Goal: Find specific page/section: Find specific page/section

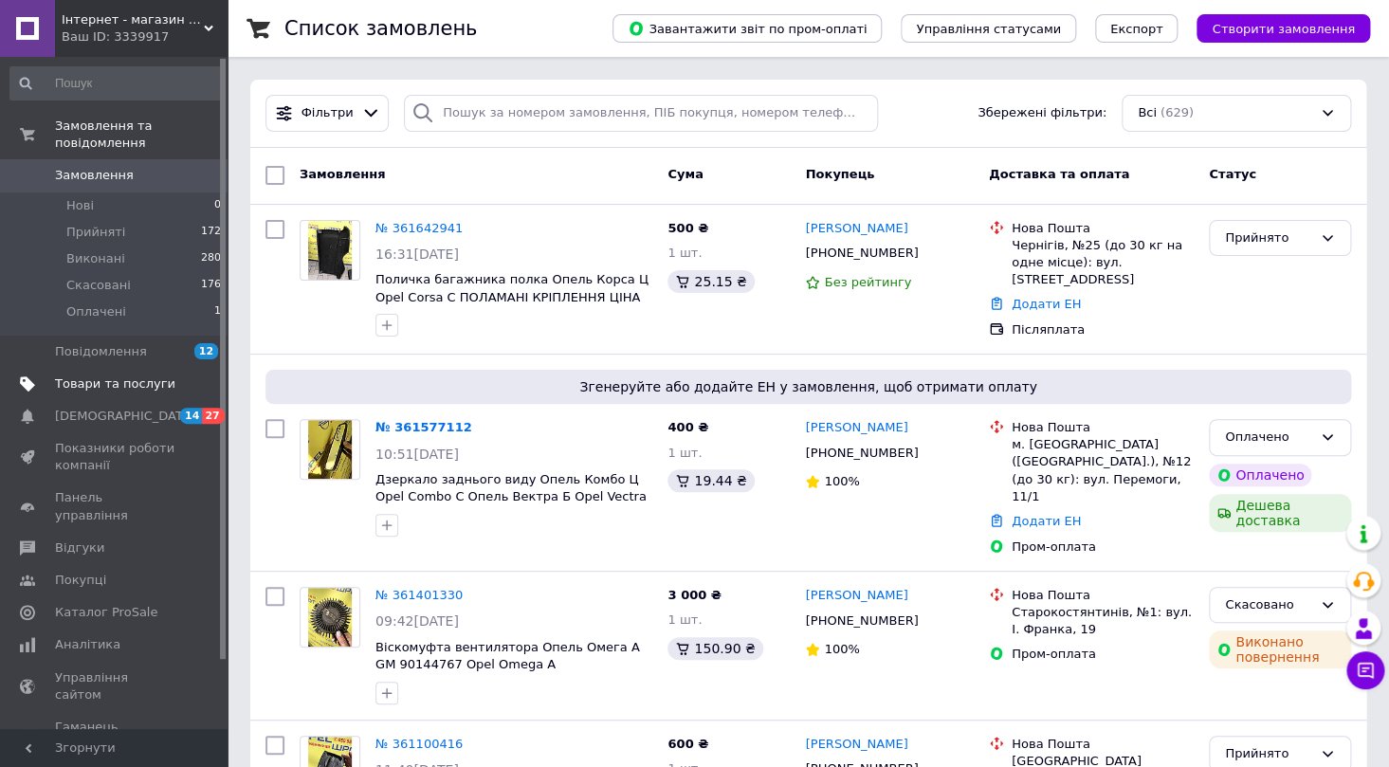
click at [118, 376] on span "Товари та послуги" at bounding box center [115, 384] width 120 height 17
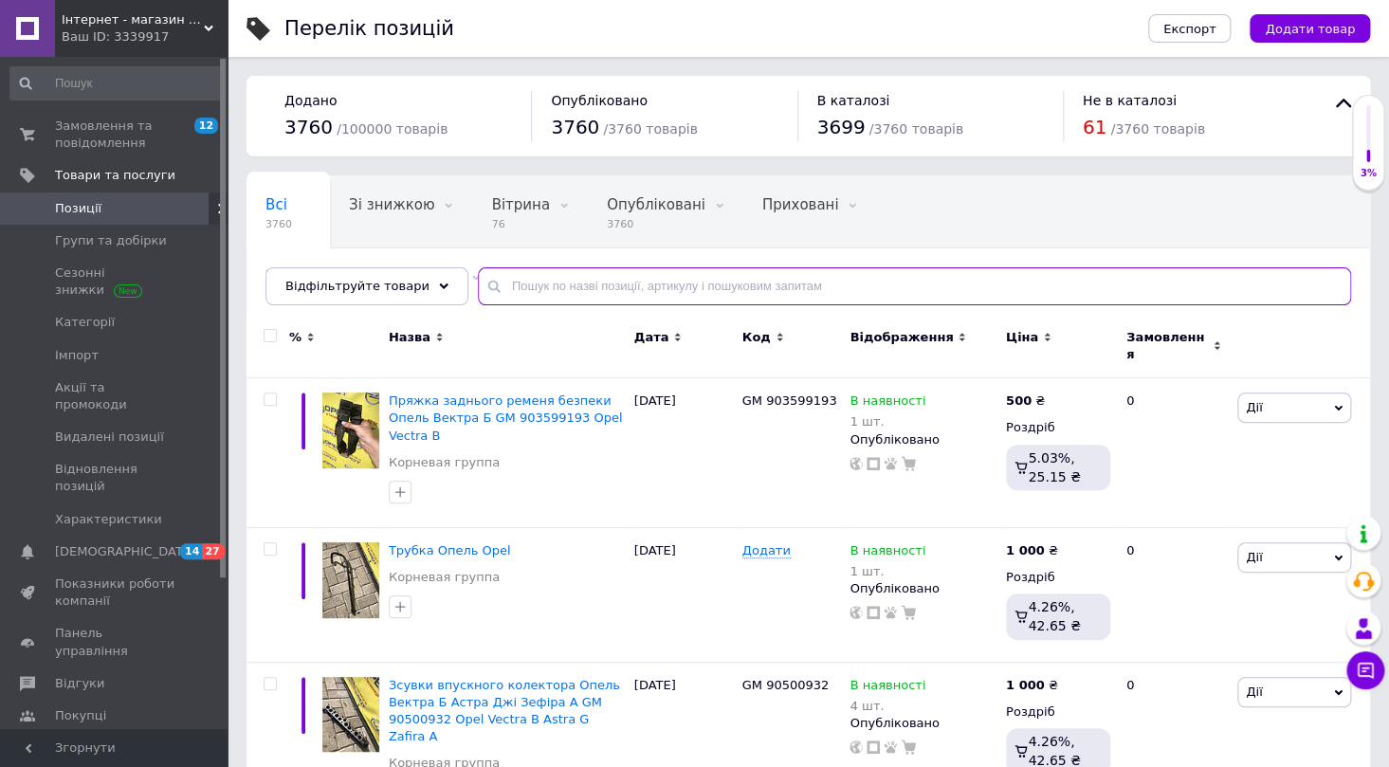
click at [522, 285] on input "text" at bounding box center [914, 286] width 873 height 38
